Goal: Task Accomplishment & Management: Complete application form

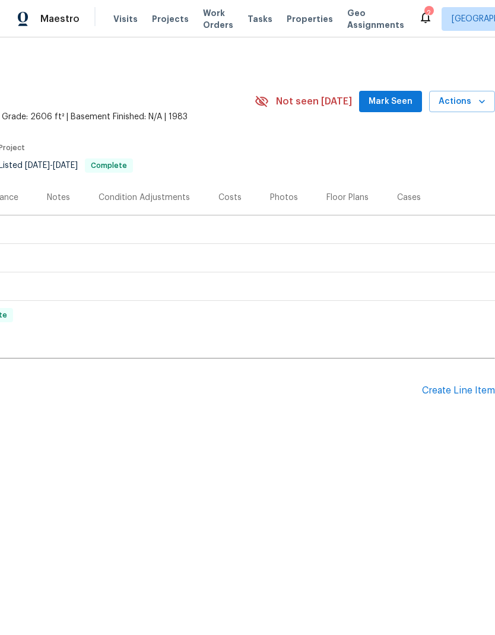
scroll to position [0, 176]
click at [444, 388] on div "Create Line Item" at bounding box center [458, 390] width 73 height 11
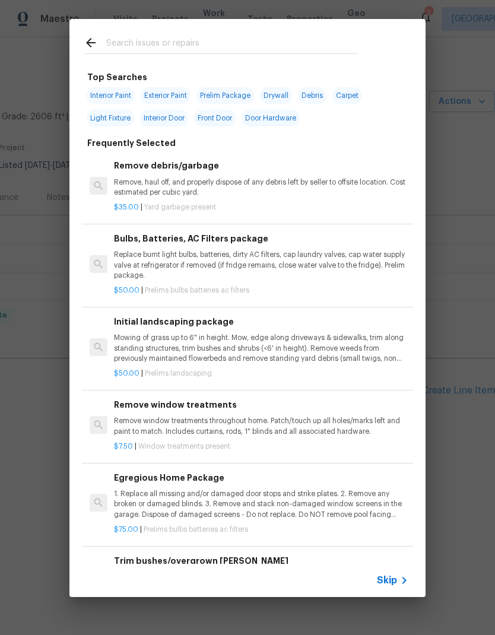
click at [320, 46] on input "text" at bounding box center [232, 45] width 252 height 18
type input "Hvac"
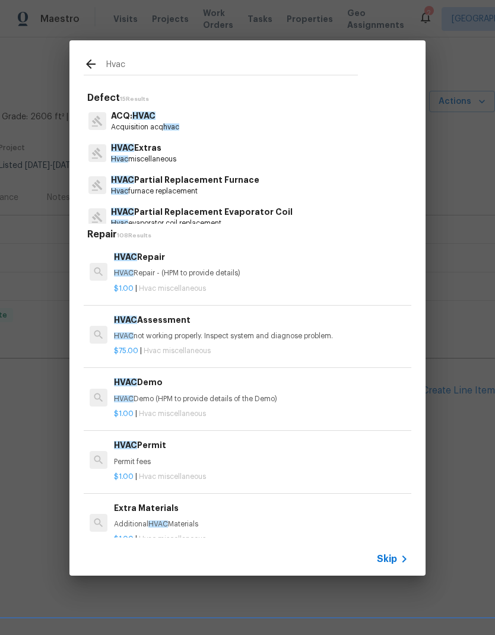
click at [267, 284] on p "$1.00 | Hvac miscellaneous" at bounding box center [261, 289] width 294 height 10
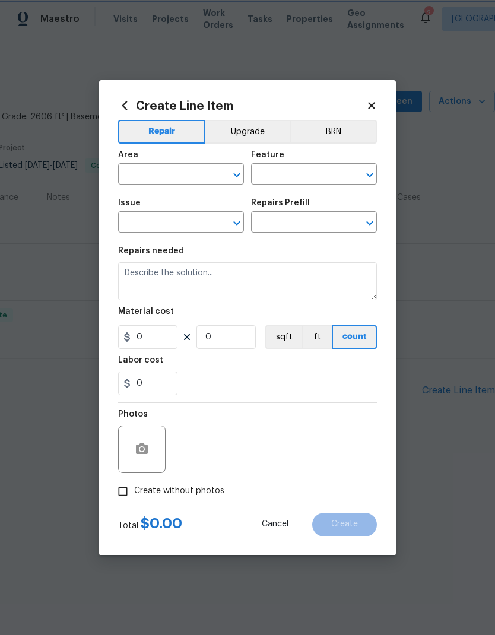
type input "HVAC"
type input "HVAC Extras"
type input "HVAC Repair $1.00"
type textarea "HVAC Repair - (HPM to provide details)"
type input "1"
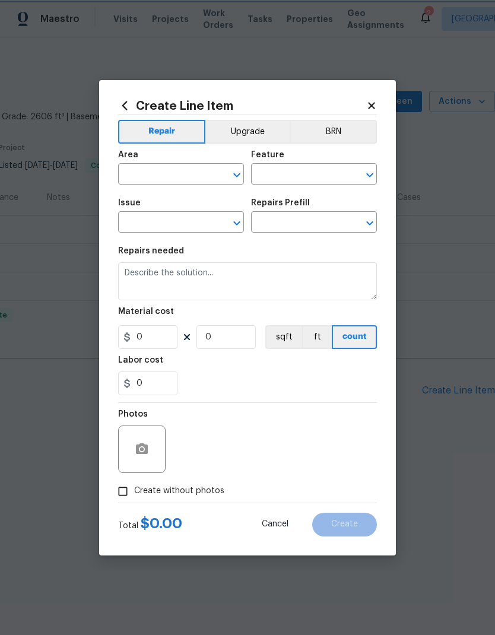
type input "1"
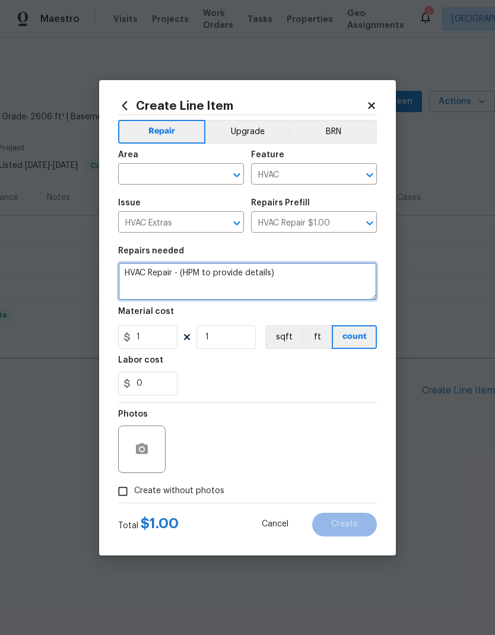
click at [290, 271] on textarea "HVAC Repair - (HPM to provide details)" at bounding box center [247, 281] width 259 height 38
click at [303, 269] on textarea "HVAC Repair - (HPM to provide details)" at bounding box center [247, 281] width 259 height 38
click at [172, 274] on textarea "HVAC Repair - (HPM to provide details)" at bounding box center [247, 281] width 259 height 38
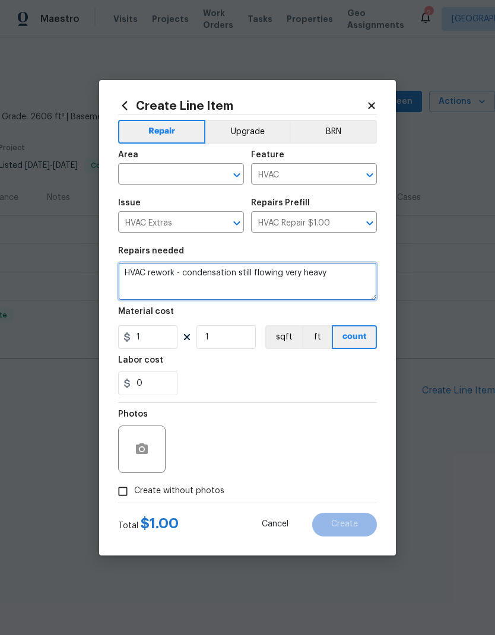
type textarea "HVAC rework - condensation still flowing very heavy"
click at [291, 364] on div "Labor cost" at bounding box center [247, 363] width 259 height 15
click at [125, 498] on input "Create without photos" at bounding box center [123, 491] width 23 height 23
checkbox input "true"
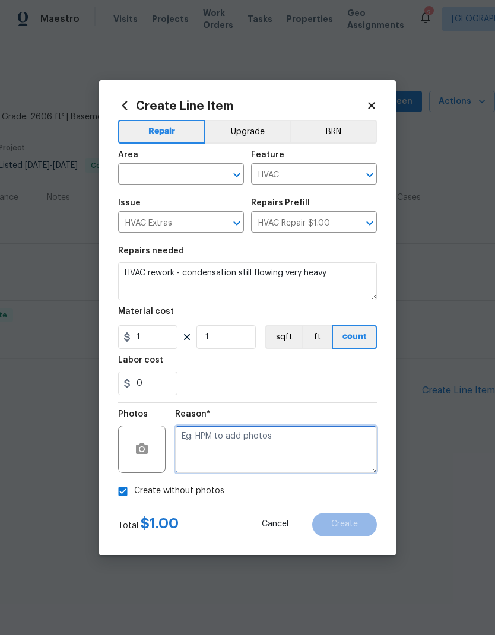
click at [297, 446] on textarea at bounding box center [276, 448] width 202 height 47
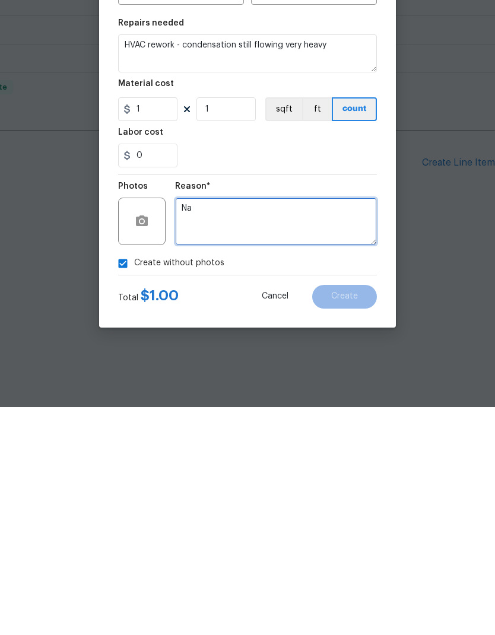
type textarea "Na"
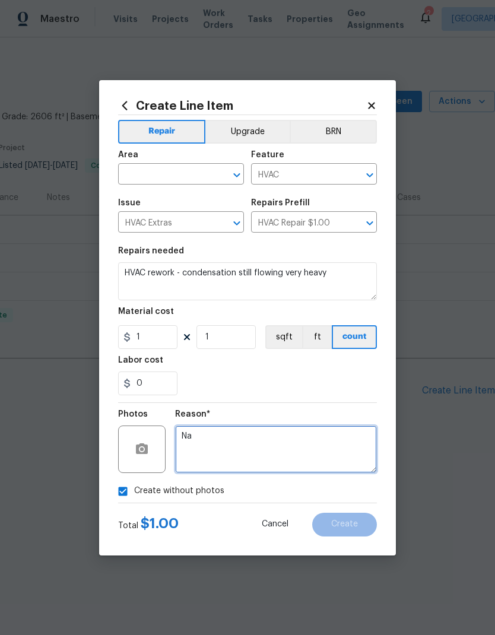
click at [329, 452] on textarea "Na" at bounding box center [276, 448] width 202 height 47
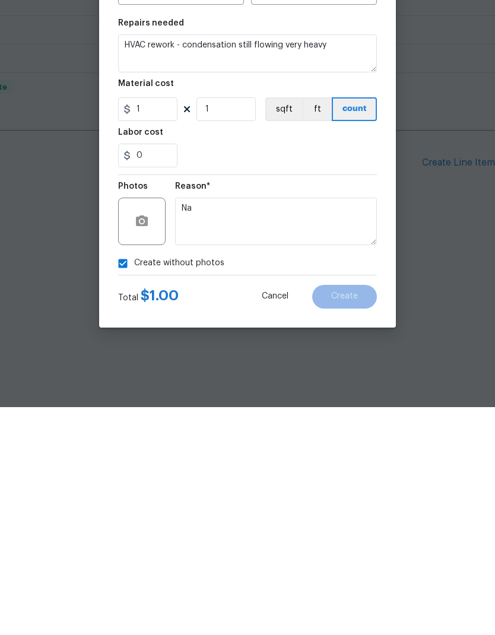
click at [258, 513] on button "Cancel" at bounding box center [275, 525] width 65 height 24
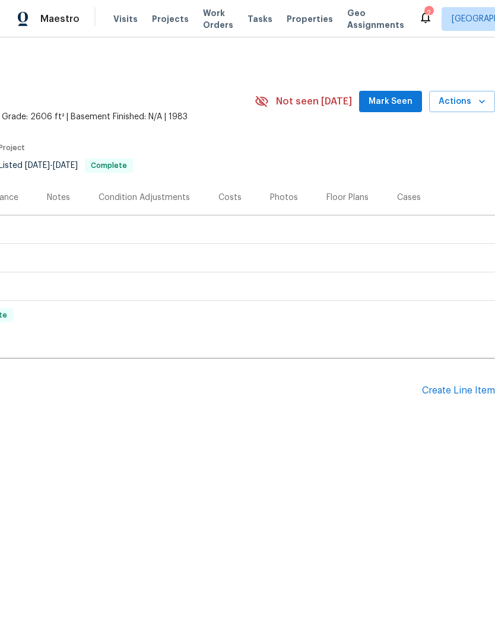
click at [446, 385] on div "Create Line Item" at bounding box center [458, 390] width 73 height 11
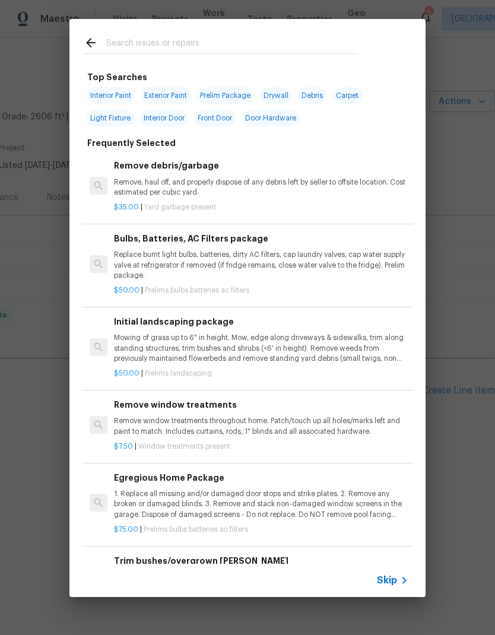
click at [314, 52] on input "text" at bounding box center [232, 45] width 252 height 18
type input "Hvac"
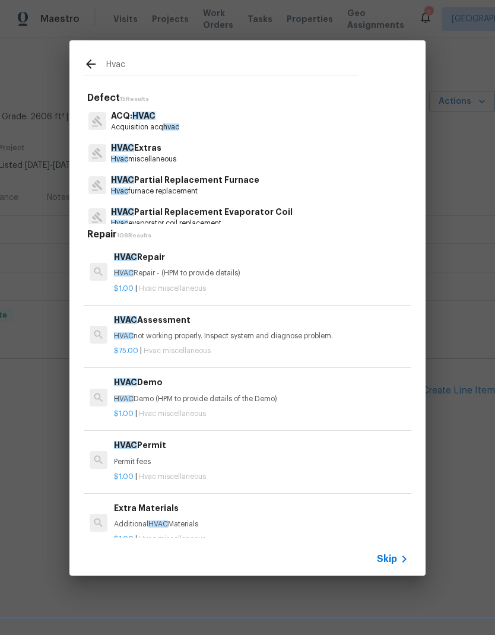
click at [253, 276] on p "HVAC Repair - (HPM to provide details)" at bounding box center [261, 273] width 294 height 10
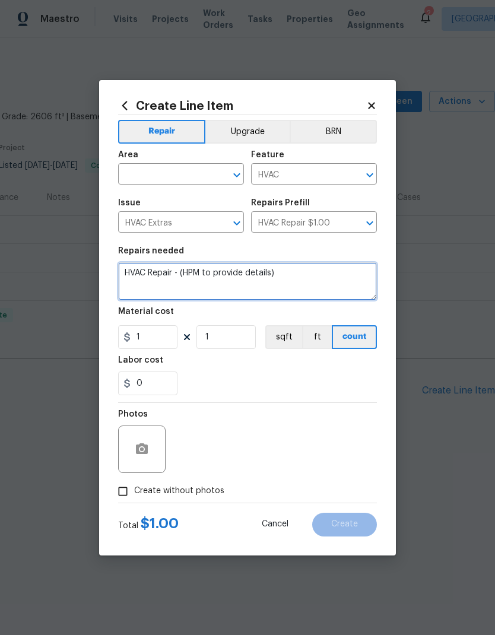
click at [261, 280] on textarea "HVAC Repair - (HPM to provide details)" at bounding box center [247, 281] width 259 height 38
click at [301, 264] on textarea "HVAC Repair - (HPM to provide details)" at bounding box center [247, 281] width 259 height 38
type textarea "HVAC Rework - condensation line still flowing very heavy n"
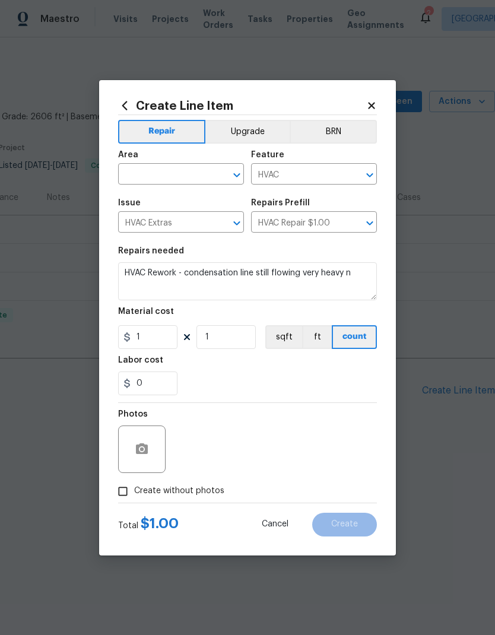
click at [319, 356] on section "Repairs needed HVAC Rework - condensation line still flowing very heavy n Mater…" at bounding box center [247, 321] width 259 height 163
click at [125, 486] on input "Create without photos" at bounding box center [123, 491] width 23 height 23
checkbox input "true"
click at [294, 447] on textarea "Na" at bounding box center [276, 448] width 202 height 47
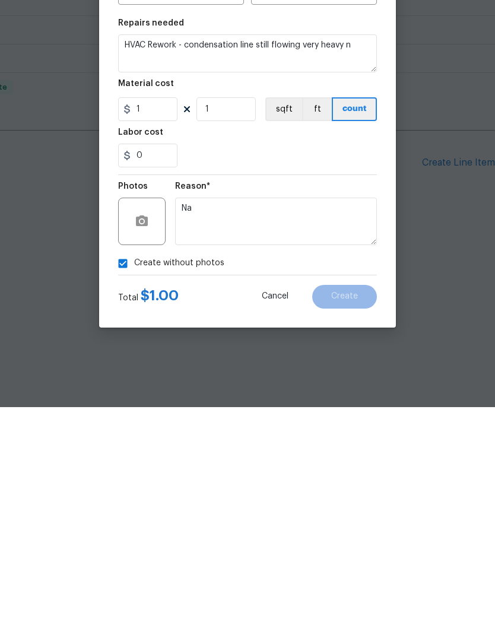
click at [310, 480] on div "Create without photos" at bounding box center [247, 491] width 259 height 23
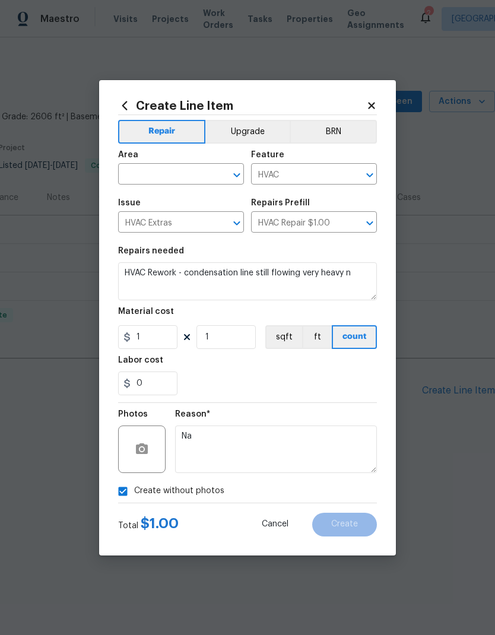
click at [217, 171] on icon "Clear" at bounding box center [221, 175] width 12 height 12
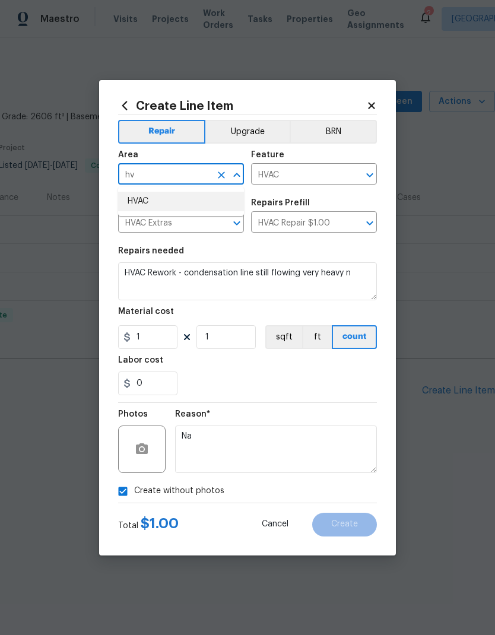
click at [211, 195] on li "HVAC" at bounding box center [181, 202] width 126 height 20
type input "HVAC"
click at [211, 195] on span "Issue HVAC Extras ​" at bounding box center [181, 216] width 126 height 48
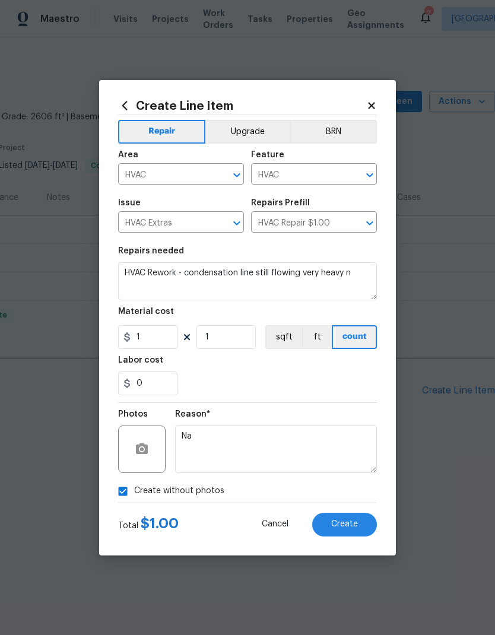
click at [355, 517] on button "Create" at bounding box center [344, 525] width 65 height 24
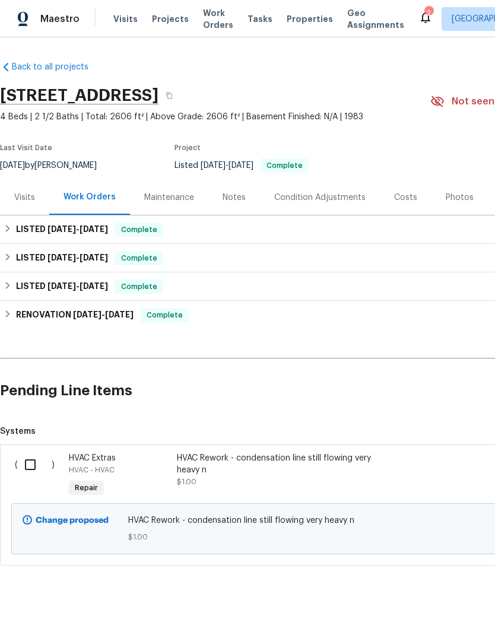
scroll to position [0, 0]
click at [35, 462] on input "checkbox" at bounding box center [35, 464] width 34 height 25
checkbox input "true"
click at [412, 603] on span "Create Work Order" at bounding box center [426, 605] width 79 height 15
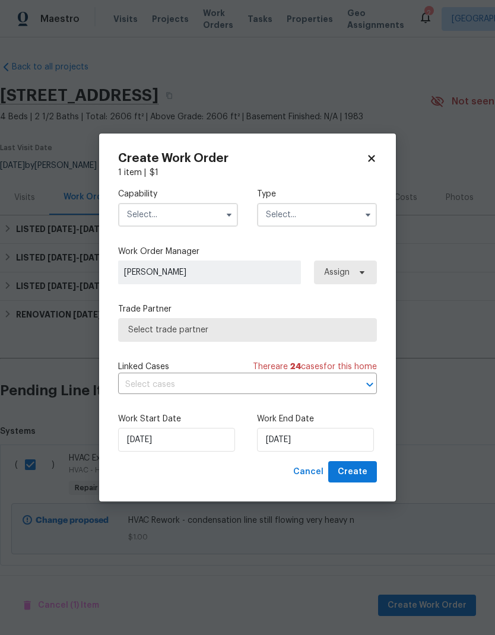
click at [198, 206] on input "text" at bounding box center [178, 215] width 120 height 24
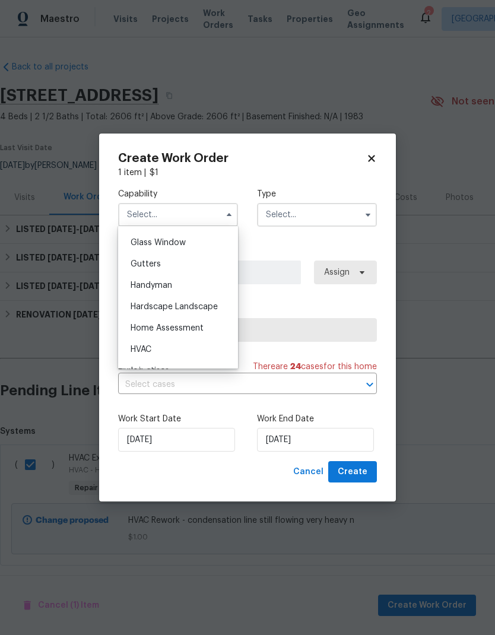
scroll to position [632, 0]
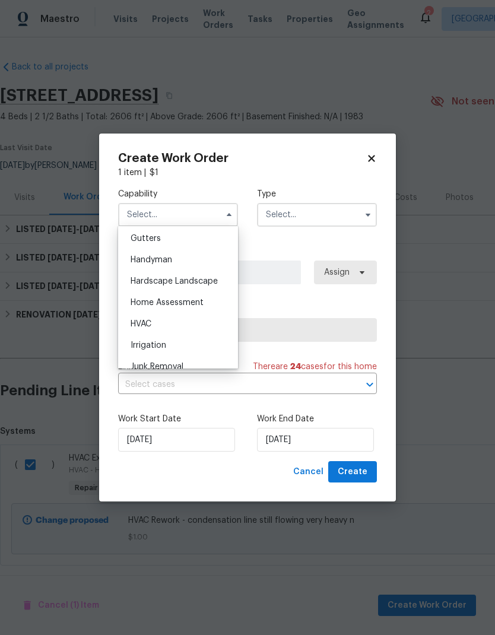
click at [197, 333] on div "HVAC" at bounding box center [178, 323] width 114 height 21
type input "HVAC"
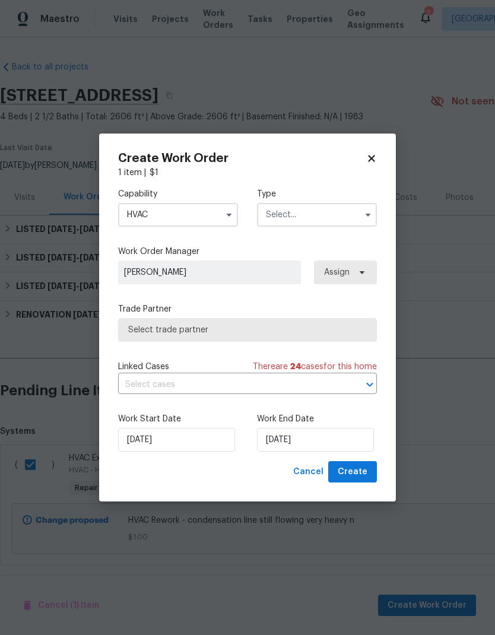
click at [310, 216] on input "text" at bounding box center [317, 215] width 120 height 24
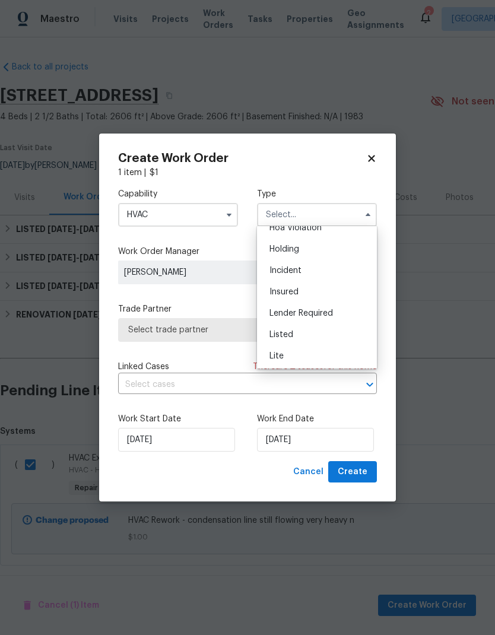
scroll to position [56, 0]
click at [314, 309] on div "Listed" at bounding box center [317, 311] width 114 height 21
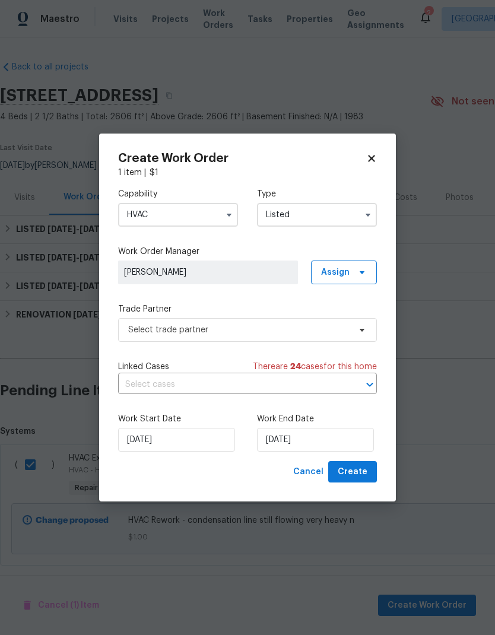
type input "Listed"
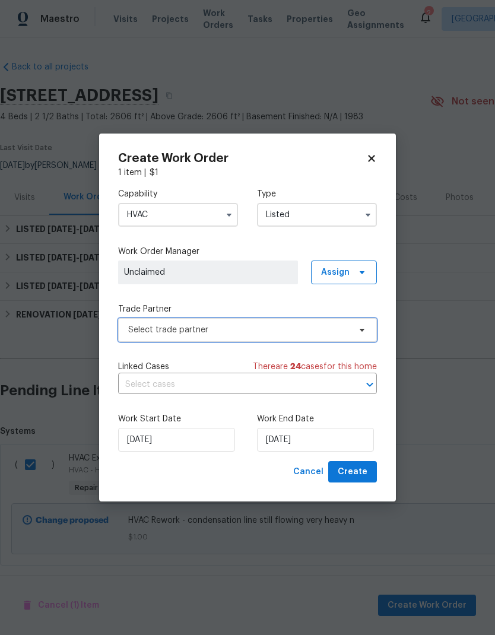
click at [270, 337] on span "Select trade partner" at bounding box center [247, 330] width 259 height 24
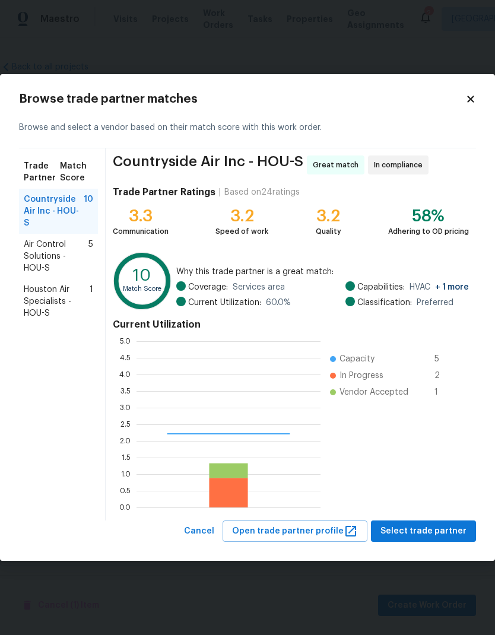
scroll to position [166, 184]
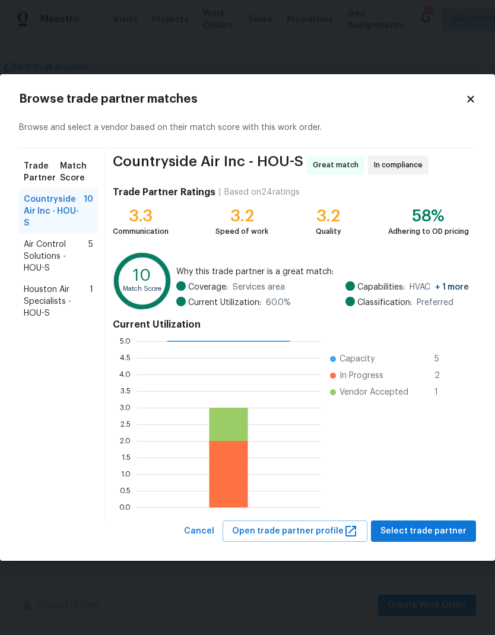
click at [34, 241] on span "Air Control Solutions - HOU-S" at bounding box center [56, 257] width 65 height 36
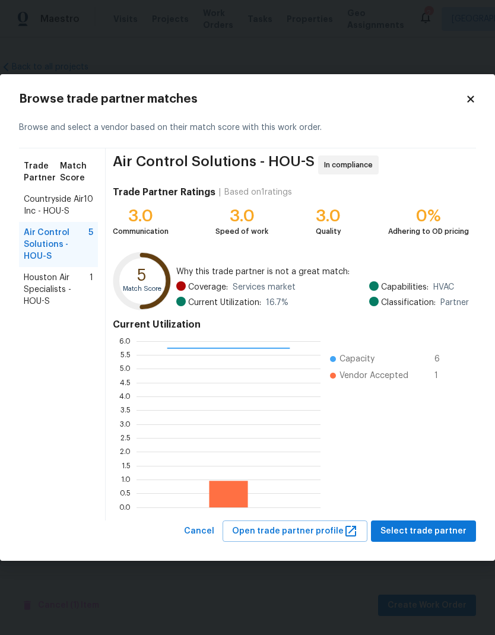
click at [41, 298] on span "Houston Air Specialists - HOU-S" at bounding box center [57, 290] width 66 height 36
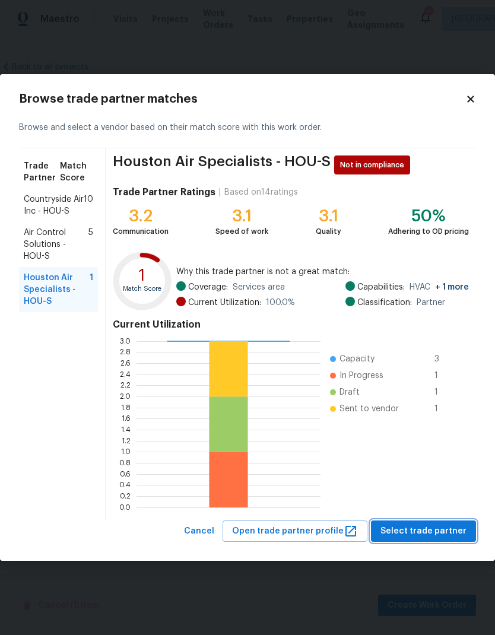
click at [420, 527] on span "Select trade partner" at bounding box center [423, 531] width 86 height 15
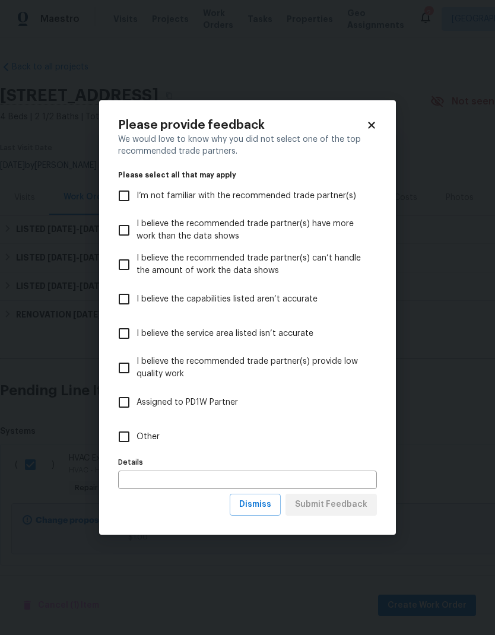
click at [124, 444] on input "Other" at bounding box center [124, 436] width 25 height 25
checkbox input "true"
click at [340, 506] on span "Submit Feedback" at bounding box center [331, 504] width 72 height 15
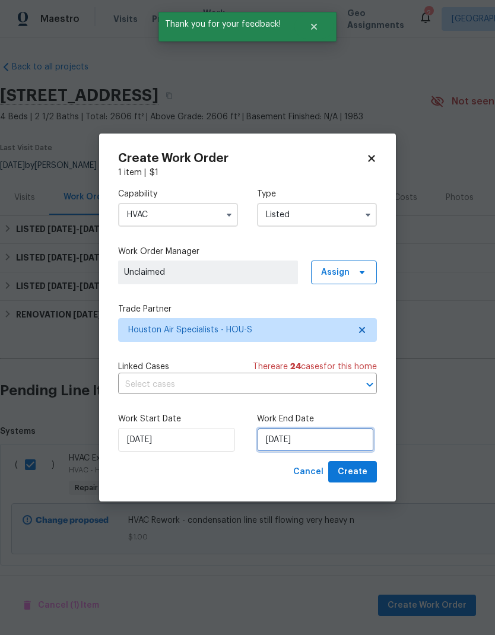
click at [327, 445] on input "[DATE]" at bounding box center [315, 440] width 117 height 24
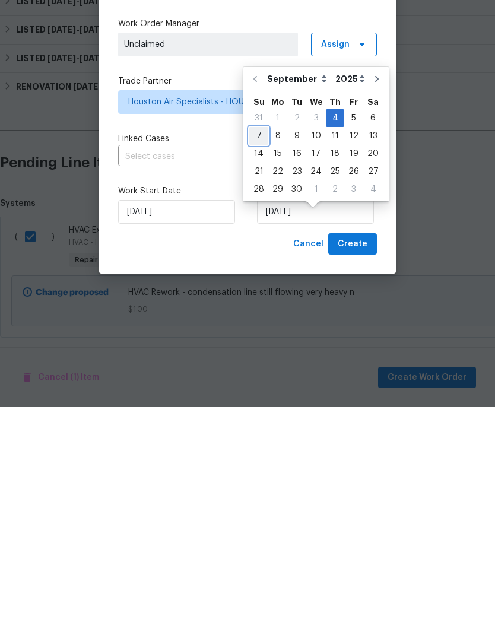
click at [263, 355] on div "7" at bounding box center [258, 363] width 19 height 17
type input "[DATE]"
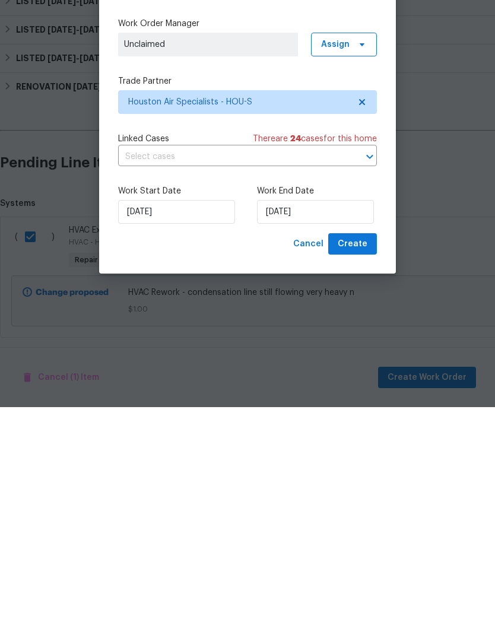
scroll to position [11, 0]
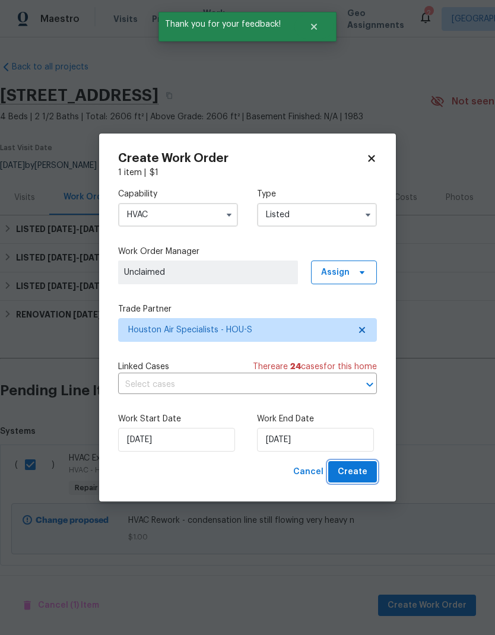
click at [358, 475] on span "Create" at bounding box center [353, 472] width 30 height 15
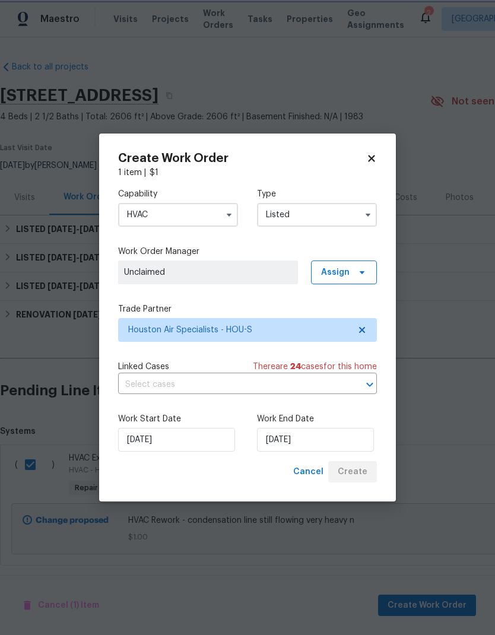
checkbox input "false"
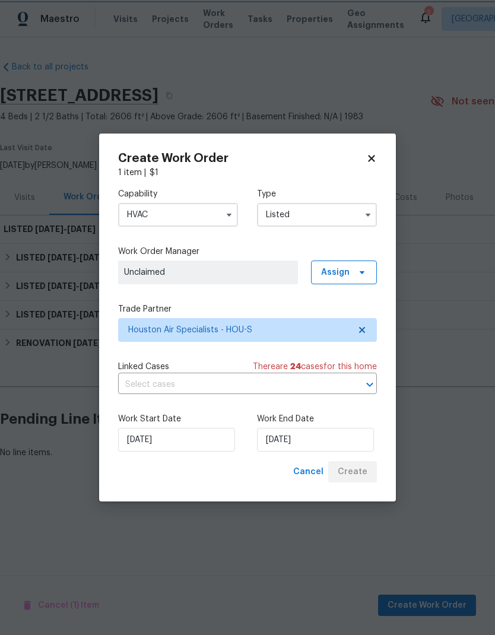
scroll to position [0, 0]
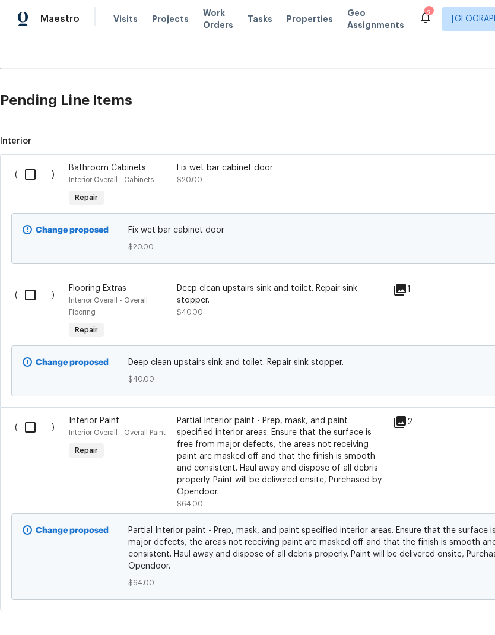
scroll to position [396, 0]
click at [35, 176] on input "checkbox" at bounding box center [35, 175] width 34 height 25
checkbox input "true"
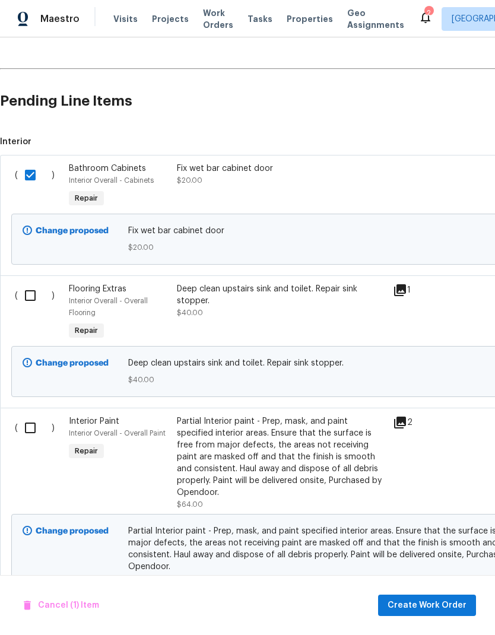
click at [26, 290] on input "checkbox" at bounding box center [35, 295] width 34 height 25
checkbox input "true"
click at [34, 415] on input "checkbox" at bounding box center [35, 427] width 34 height 25
checkbox input "true"
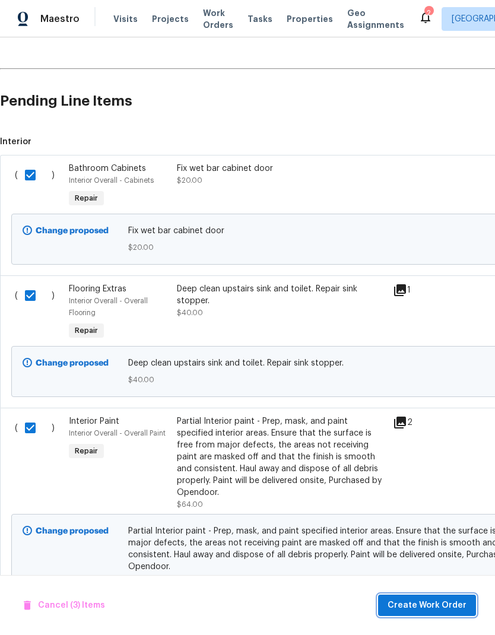
click at [432, 610] on span "Create Work Order" at bounding box center [426, 605] width 79 height 15
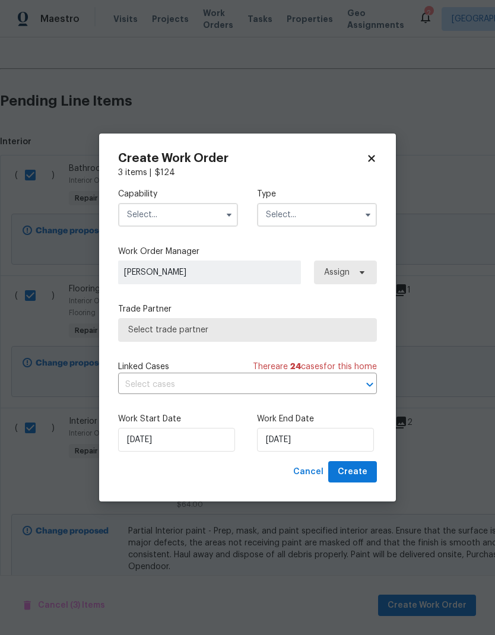
click at [146, 215] on input "text" at bounding box center [178, 215] width 120 height 24
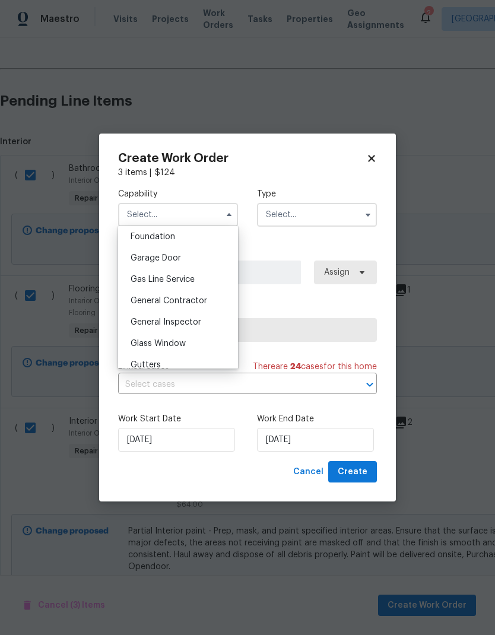
scroll to position [505, 0]
click at [144, 302] on span "General Contractor" at bounding box center [169, 302] width 77 height 8
type input "General Contractor"
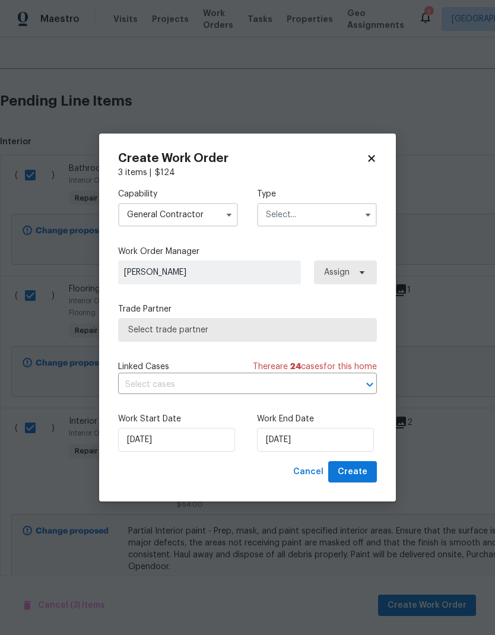
click at [342, 212] on input "text" at bounding box center [317, 215] width 120 height 24
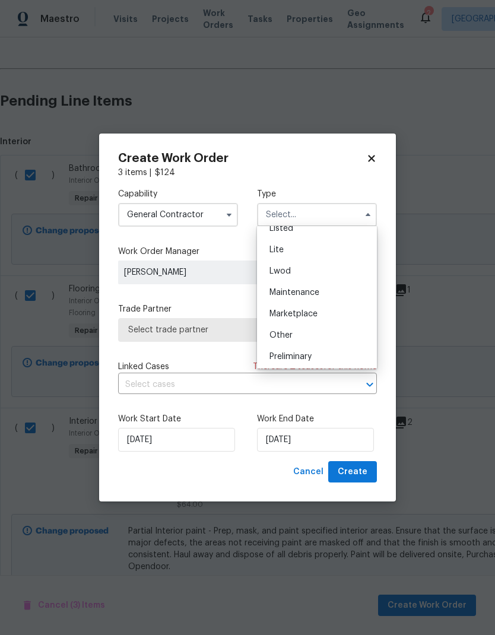
scroll to position [119, 0]
click at [326, 252] on div "Listed" at bounding box center [317, 249] width 114 height 21
type input "Listed"
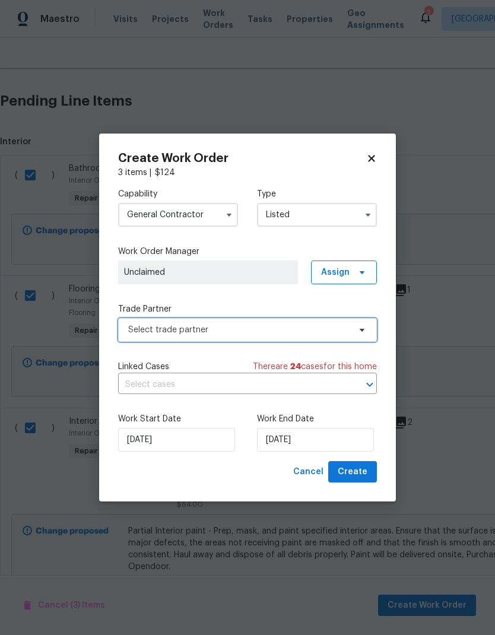
click at [304, 328] on span "Select trade partner" at bounding box center [238, 330] width 221 height 12
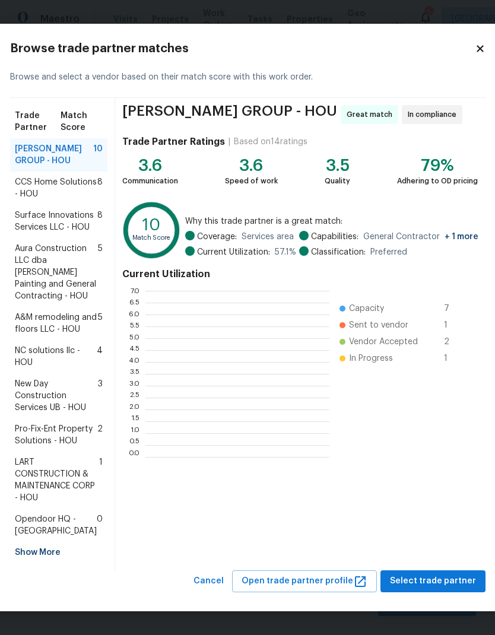
scroll to position [166, 184]
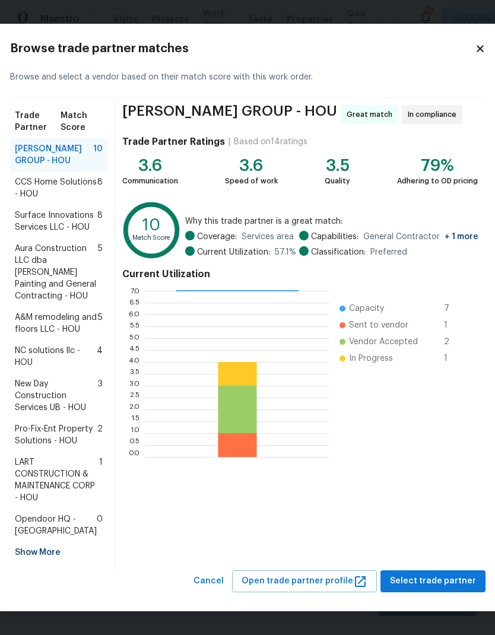
click at [37, 233] on span "Surface Innovations Services LLC - HOU" at bounding box center [56, 221] width 82 height 24
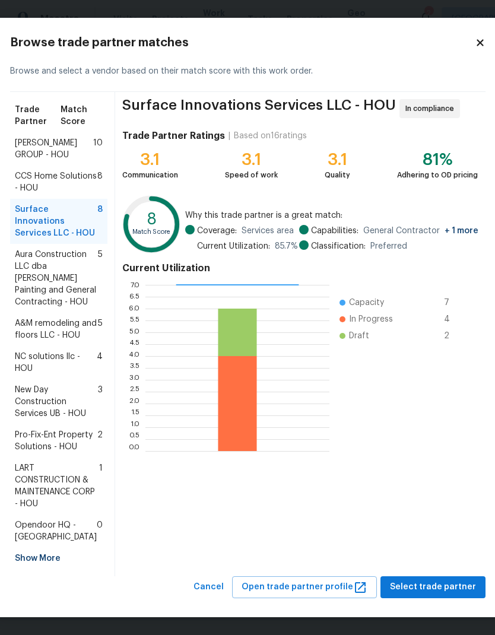
scroll to position [94, 0]
click at [39, 137] on span "[PERSON_NAME] GROUP - HOU" at bounding box center [54, 149] width 78 height 24
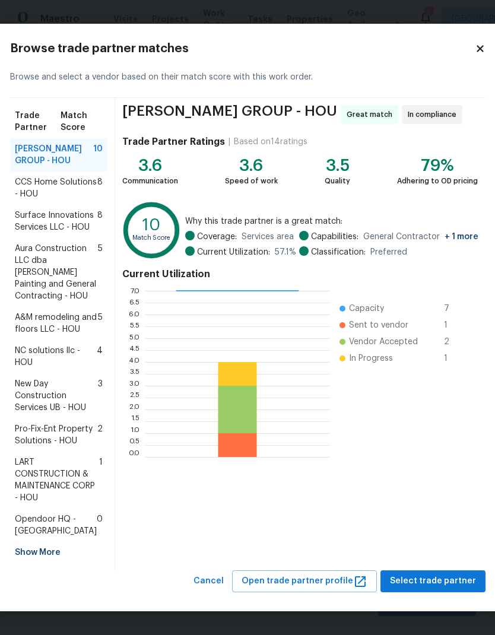
click at [33, 209] on span "Surface Innovations Services LLC - HOU" at bounding box center [56, 221] width 82 height 24
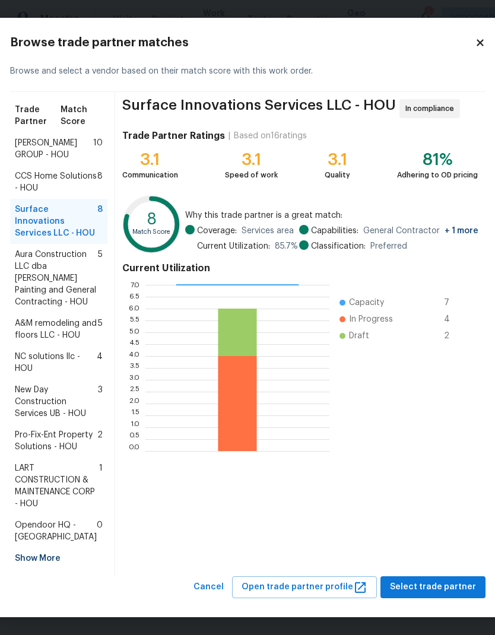
click at [32, 170] on span "CCS Home Solutions - HOU" at bounding box center [56, 182] width 82 height 24
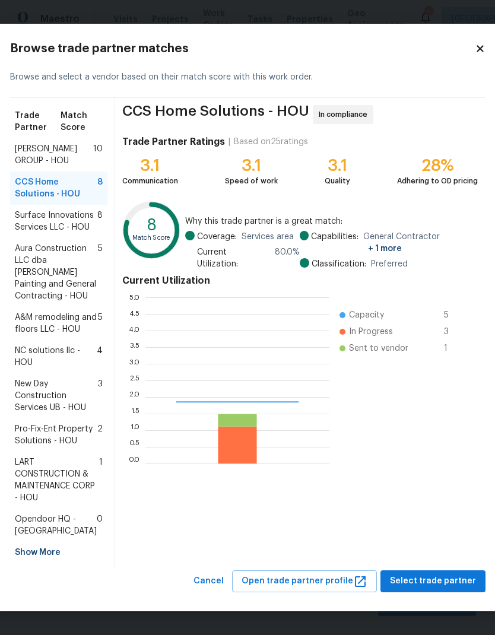
scroll to position [166, 184]
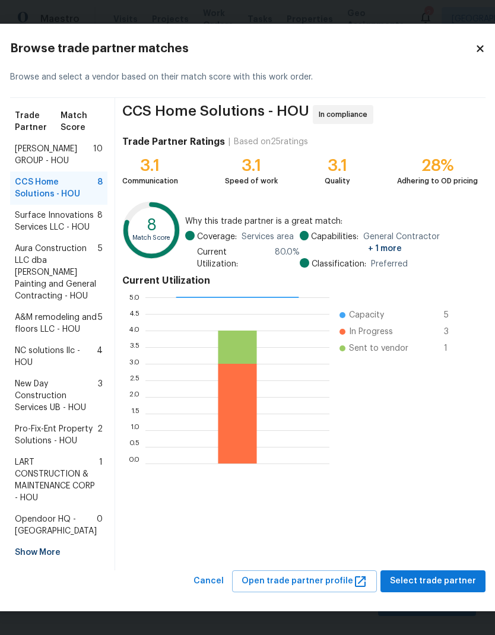
click at [36, 150] on span "[PERSON_NAME] GROUP - HOU" at bounding box center [54, 155] width 78 height 24
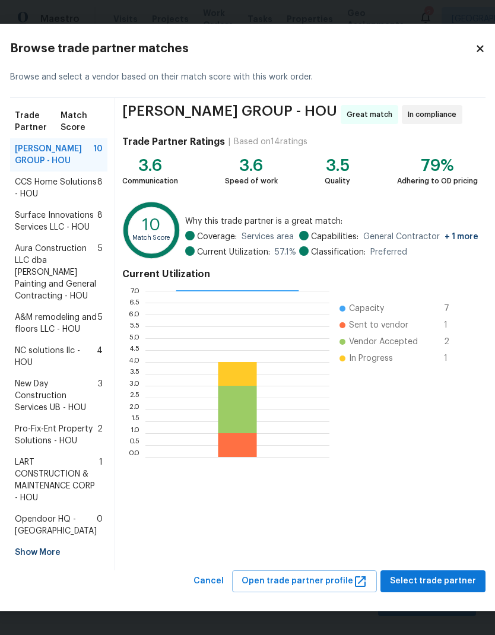
click at [30, 233] on span "Surface Innovations Services LLC - HOU" at bounding box center [56, 221] width 82 height 24
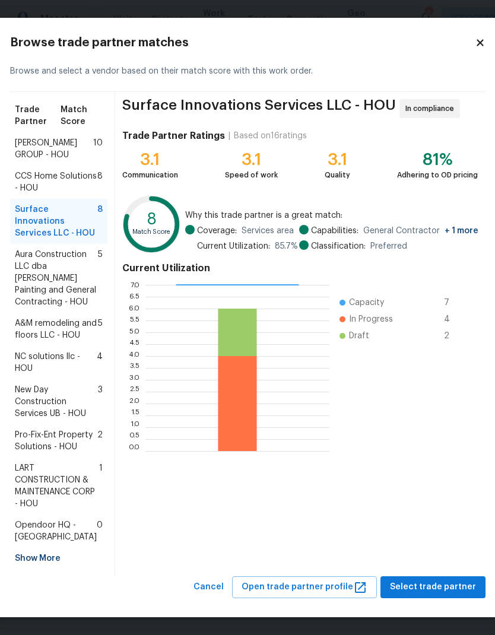
scroll to position [94, 0]
click at [433, 589] on span "Select trade partner" at bounding box center [433, 587] width 86 height 15
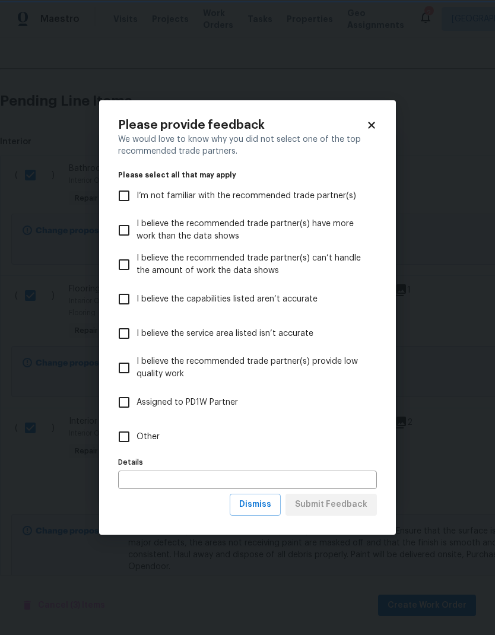
scroll to position [0, 0]
click at [132, 449] on input "Other" at bounding box center [124, 436] width 25 height 25
checkbox input "true"
click at [355, 505] on span "Submit Feedback" at bounding box center [331, 504] width 72 height 15
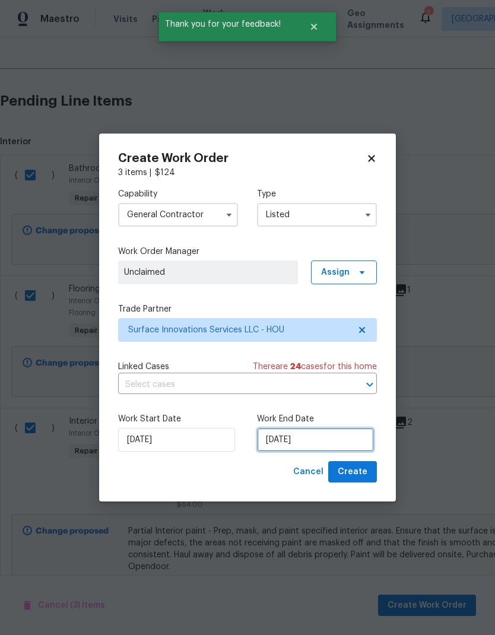
click at [342, 438] on input "[DATE]" at bounding box center [315, 440] width 117 height 24
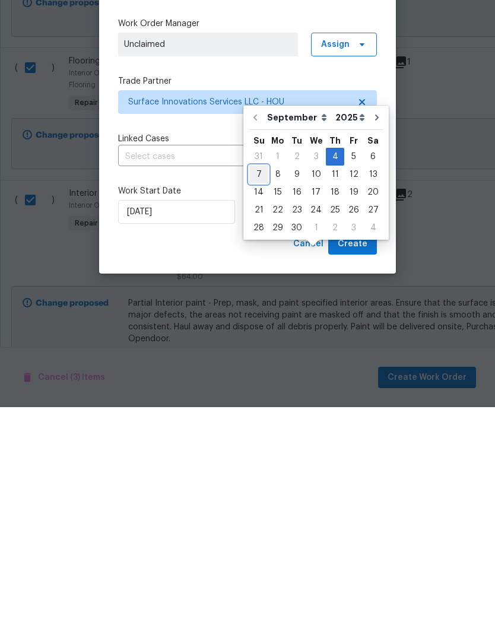
click at [262, 394] on div "7" at bounding box center [258, 402] width 19 height 17
type input "[DATE]"
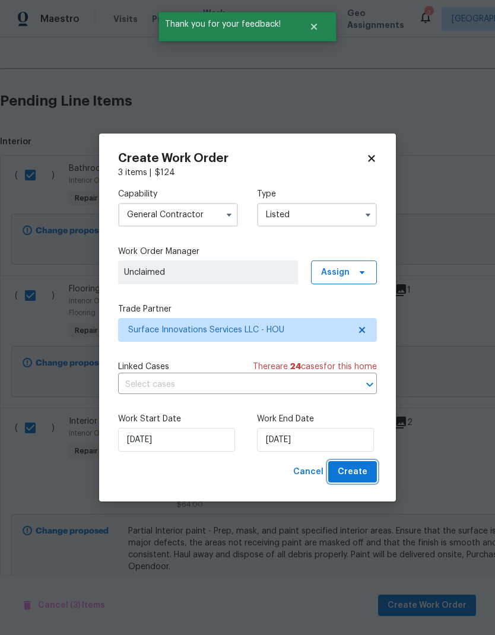
click at [357, 477] on span "Create" at bounding box center [353, 472] width 30 height 15
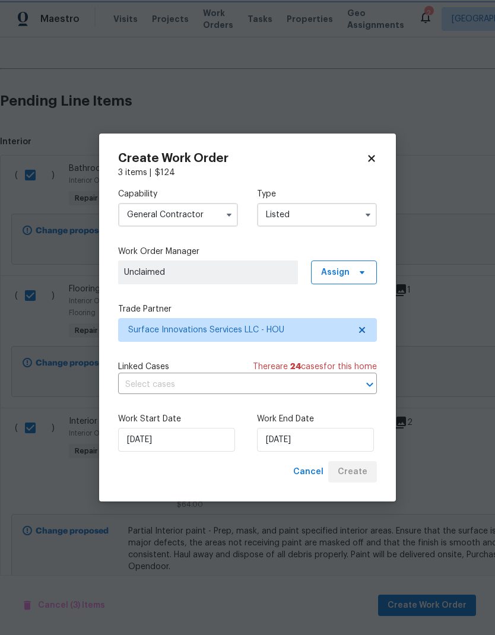
checkbox input "false"
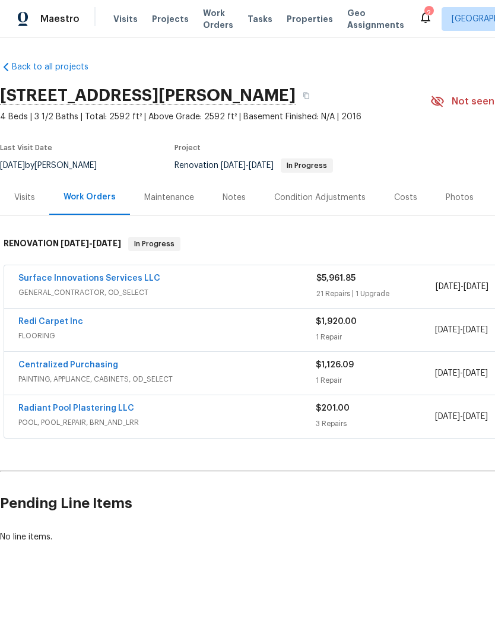
click at [50, 281] on link "Surface Innovations Services LLC" at bounding box center [89, 278] width 142 height 8
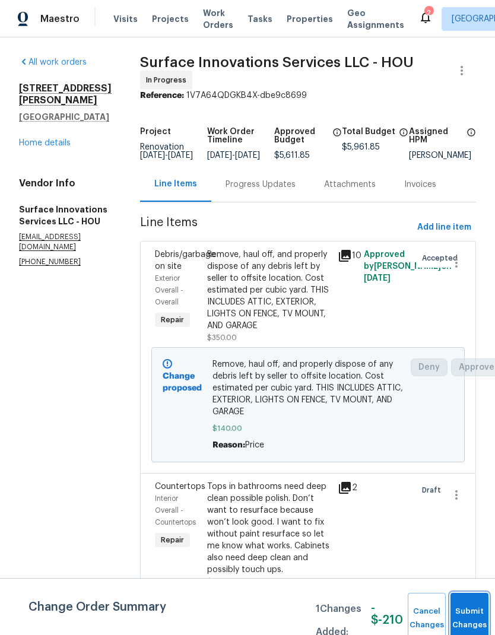
click at [463, 615] on button "Submit Changes" at bounding box center [469, 618] width 38 height 51
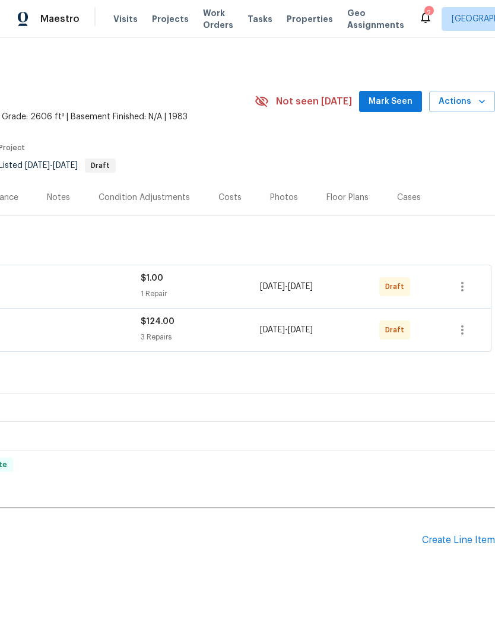
scroll to position [0, 176]
click at [463, 282] on icon "button" at bounding box center [462, 286] width 14 height 14
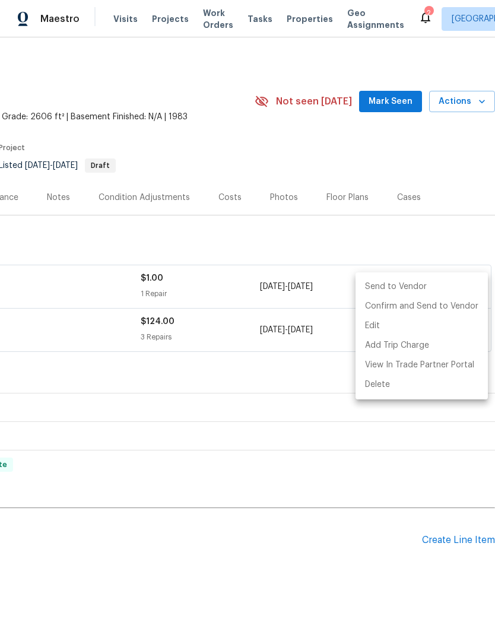
click at [421, 285] on li "Send to Vendor" at bounding box center [421, 287] width 132 height 20
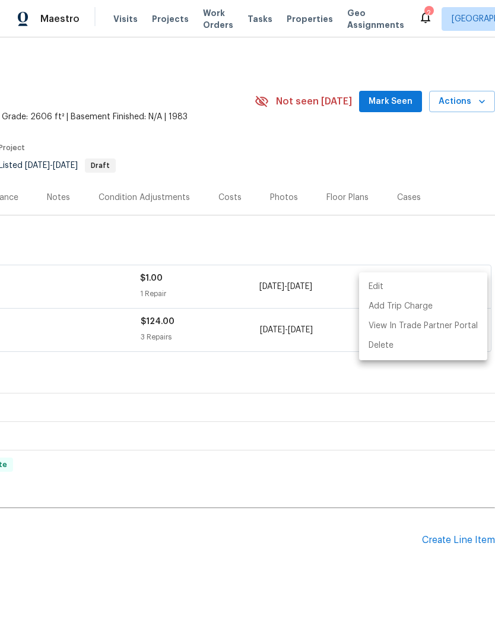
click at [303, 373] on div at bounding box center [247, 317] width 495 height 635
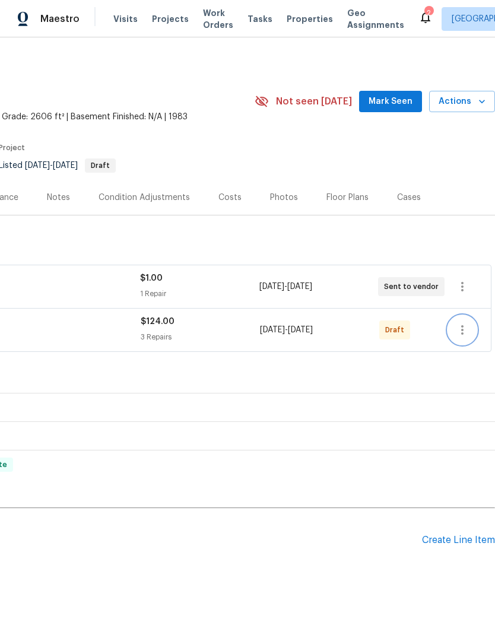
click at [464, 331] on icon "button" at bounding box center [462, 330] width 14 height 14
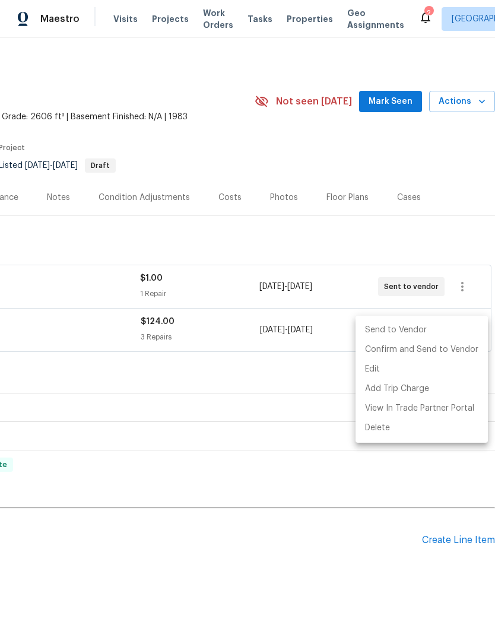
click at [419, 328] on li "Send to Vendor" at bounding box center [421, 330] width 132 height 20
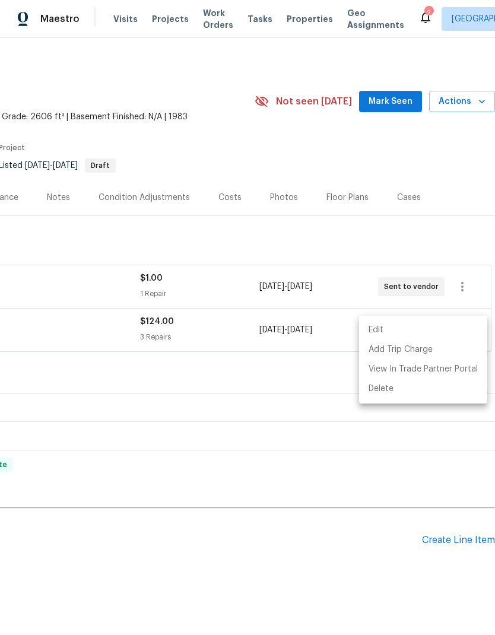
click at [275, 353] on div at bounding box center [247, 317] width 495 height 635
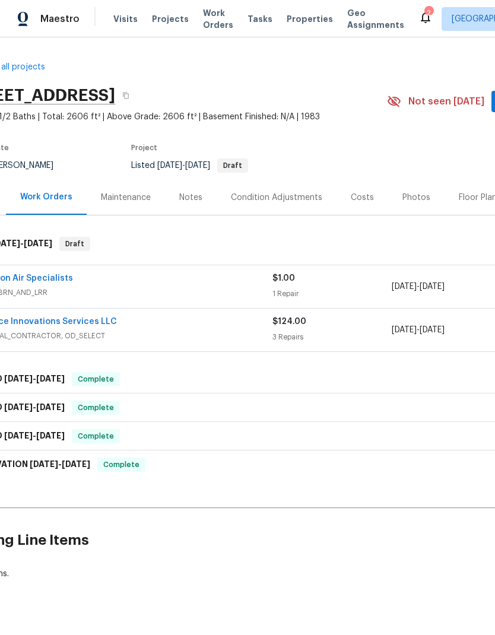
scroll to position [0, 37]
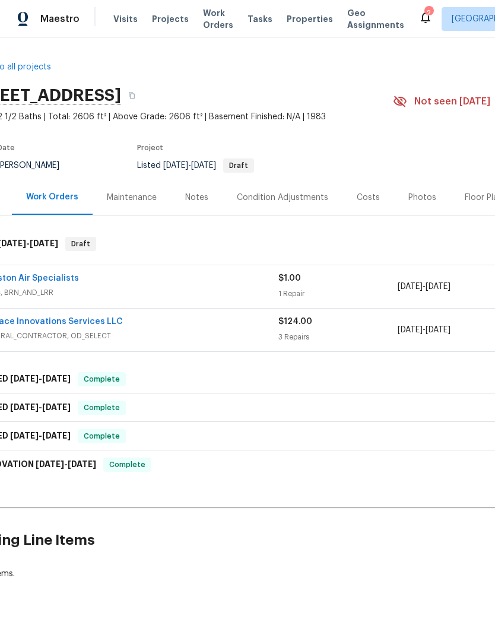
click at [36, 317] on link "Surface Innovations Services LLC" at bounding box center [52, 321] width 142 height 8
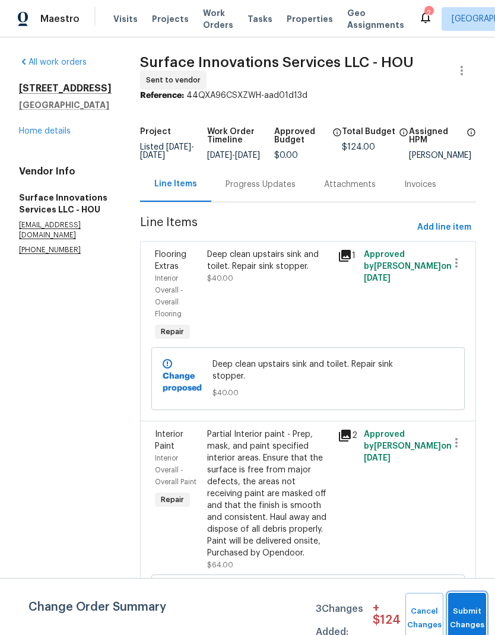
click at [475, 610] on button "Submit Changes" at bounding box center [467, 618] width 38 height 51
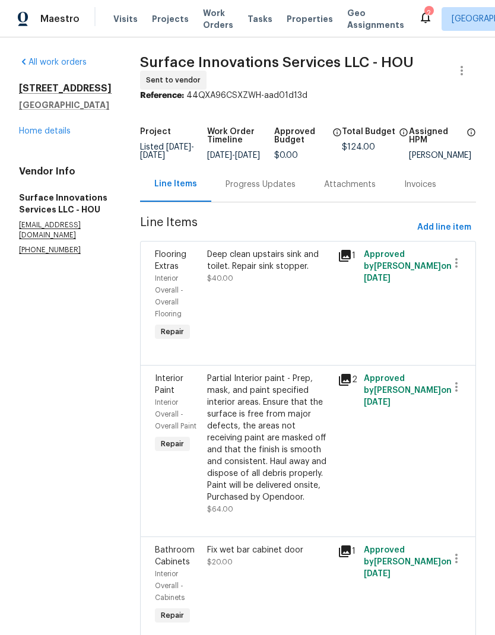
click at [25, 128] on link "Home details" at bounding box center [45, 131] width 52 height 8
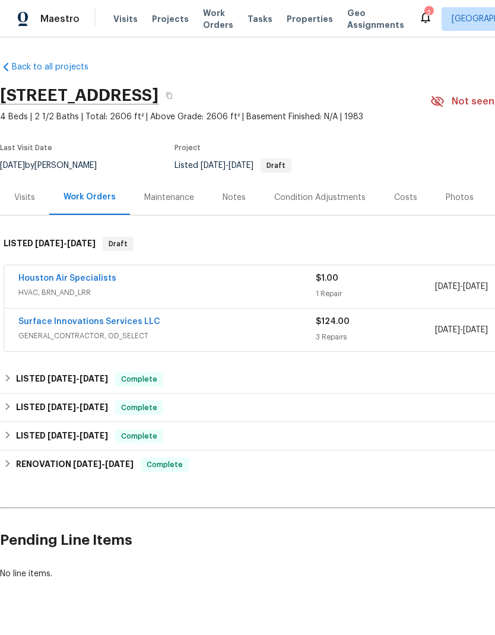
click at [42, 280] on link "Houston Air Specialists" at bounding box center [67, 278] width 98 height 8
